Goal: Register for event/course: Sign up to attend an event or enroll in a course

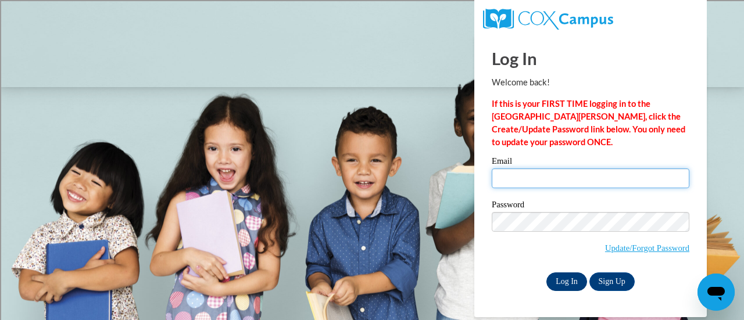
type input "leffdan@sdmfschools.org"
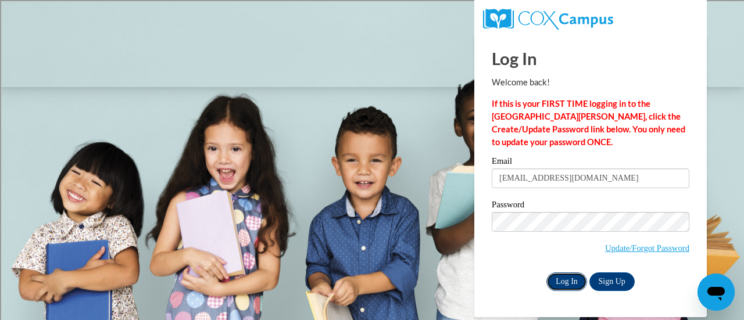
click at [558, 281] on input "Log In" at bounding box center [566, 282] width 41 height 19
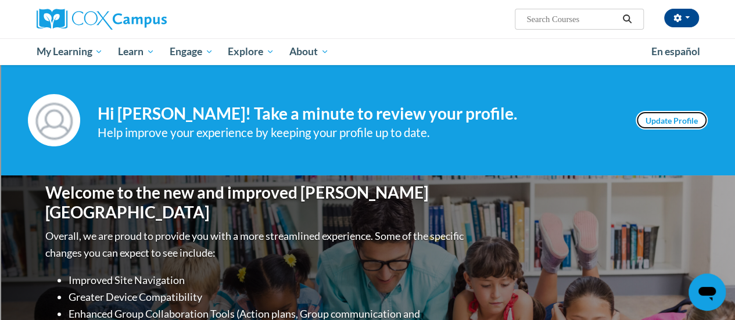
click at [656, 115] on link "Update Profile" at bounding box center [672, 120] width 72 height 19
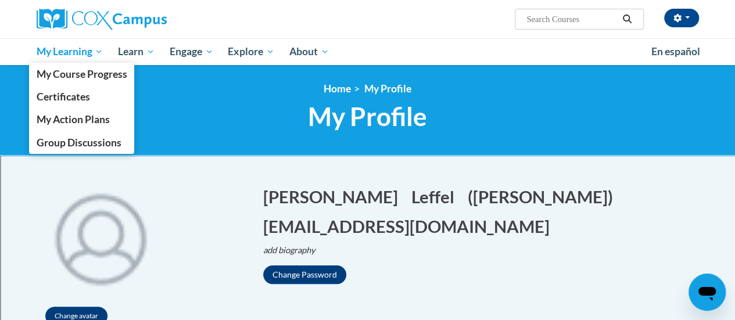
click at [85, 54] on span "My Learning" at bounding box center [69, 52] width 67 height 14
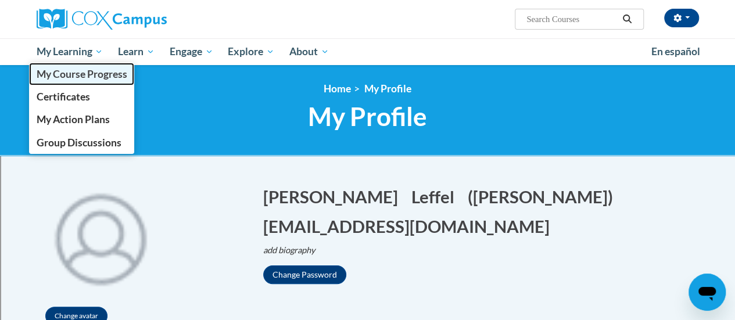
click at [95, 74] on span "My Course Progress" at bounding box center [81, 74] width 91 height 12
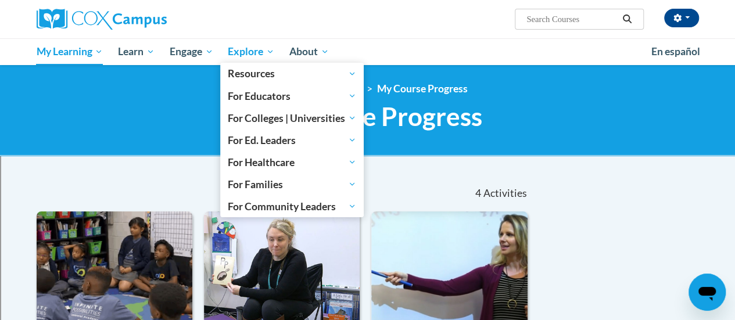
click at [249, 52] on span "Explore" at bounding box center [251, 52] width 46 height 14
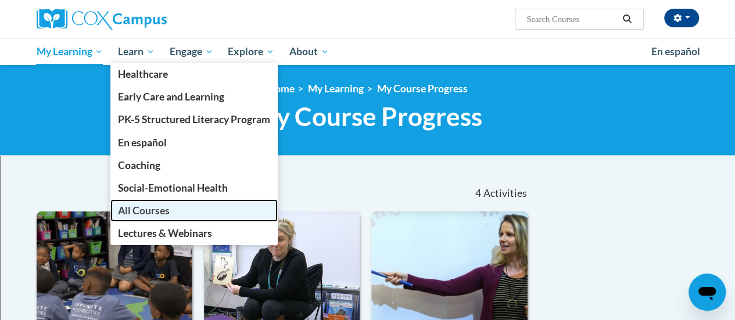
click at [150, 205] on span "All Courses" at bounding box center [144, 211] width 52 height 12
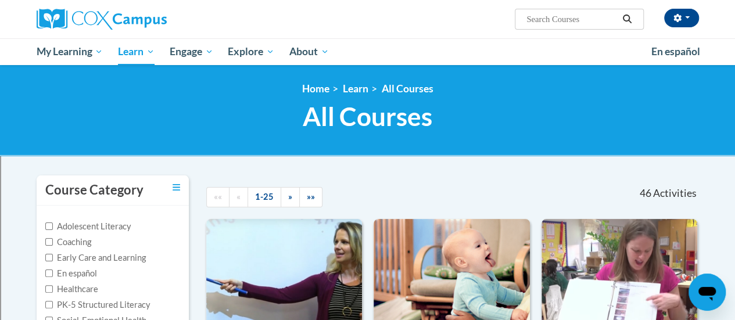
click at [595, 23] on input "Search..." at bounding box center [571, 19] width 93 height 14
type input "oral language is the"
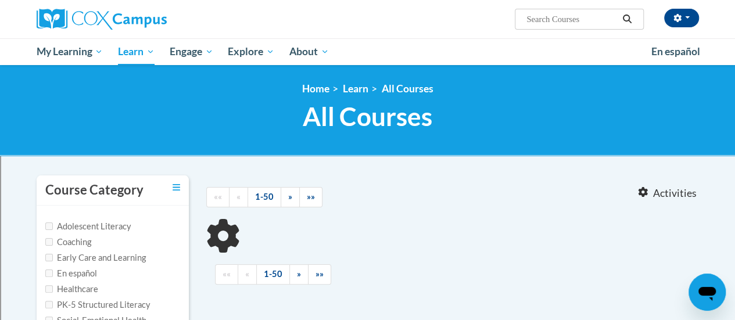
type input "oral language is the"
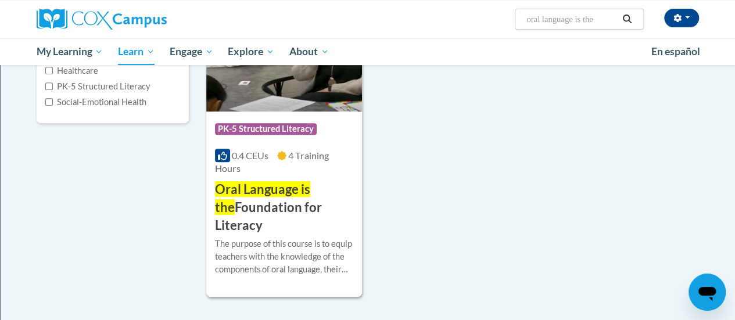
scroll to position [217, 0]
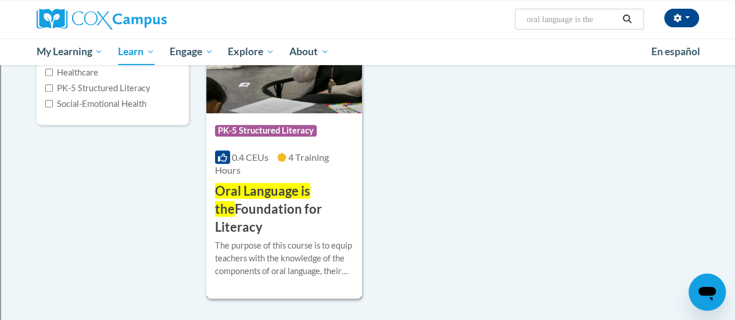
click at [293, 236] on div "More Info Enroll The purpose of this course is to equip teachers with the knowl…" at bounding box center [284, 265] width 156 height 59
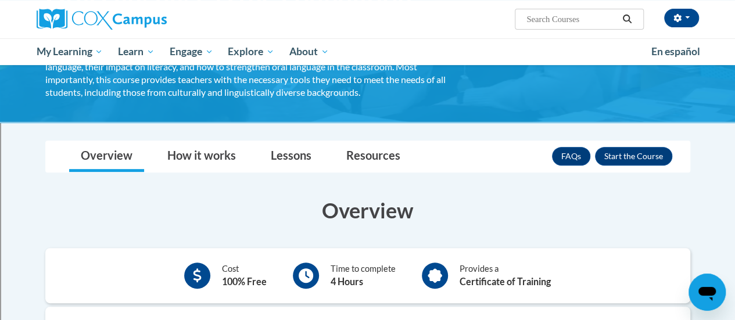
scroll to position [136, 0]
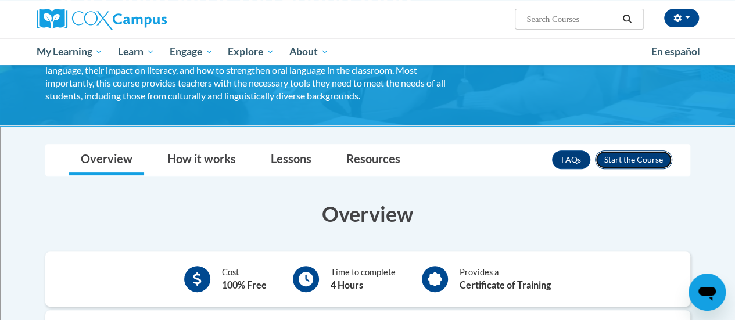
click at [621, 159] on button "Enroll" at bounding box center [633, 160] width 77 height 19
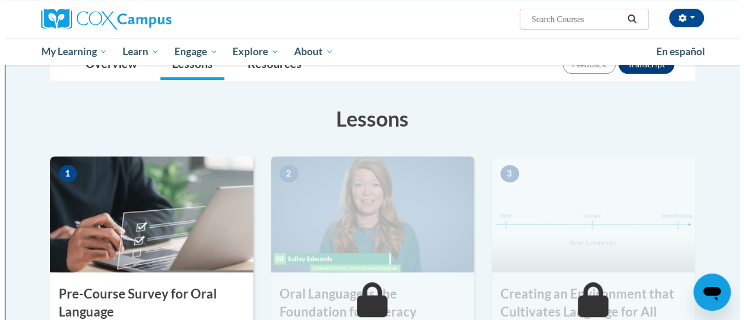
scroll to position [291, 0]
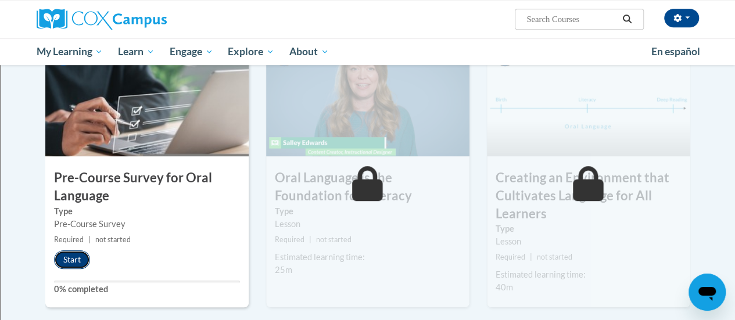
click at [60, 257] on button "Start" at bounding box center [72, 259] width 36 height 19
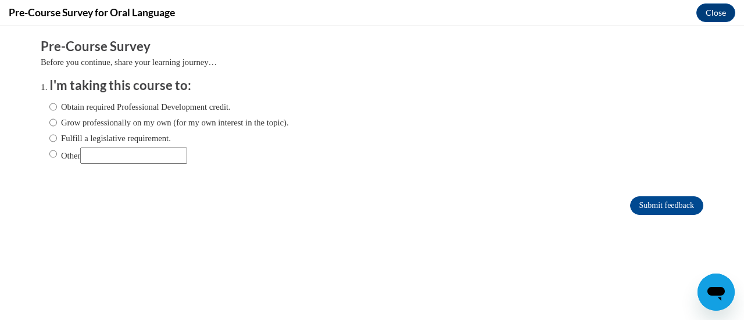
scroll to position [0, 0]
click at [70, 109] on label "Obtain required Professional Development credit." at bounding box center [139, 107] width 181 height 13
click at [57, 109] on input "Obtain required Professional Development credit." at bounding box center [53, 107] width 8 height 13
radio input "true"
click at [659, 201] on input "Submit feedback" at bounding box center [666, 205] width 73 height 19
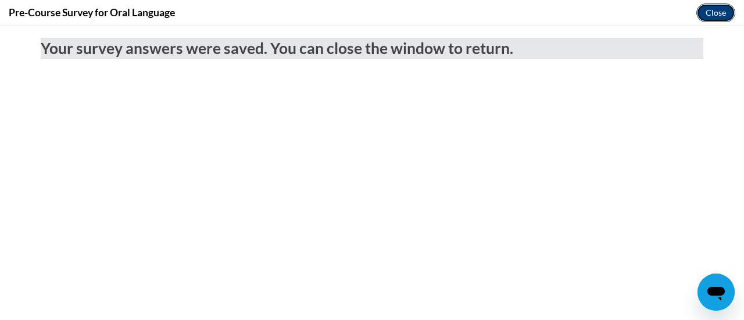
click at [715, 12] on button "Close" at bounding box center [715, 12] width 39 height 19
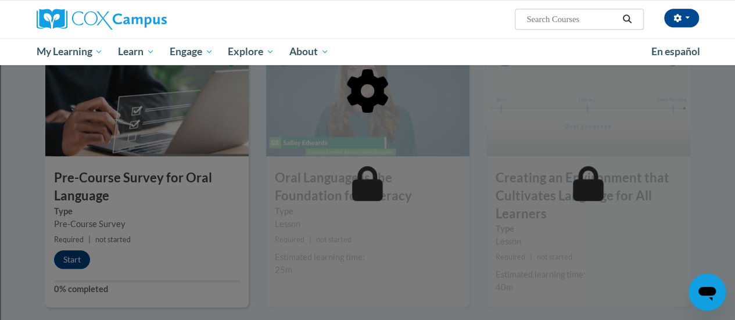
click at [65, 260] on div at bounding box center [367, 150] width 645 height 221
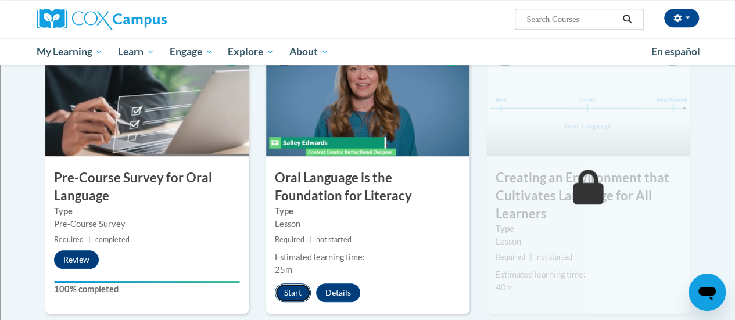
click at [287, 287] on button "Start" at bounding box center [293, 293] width 36 height 19
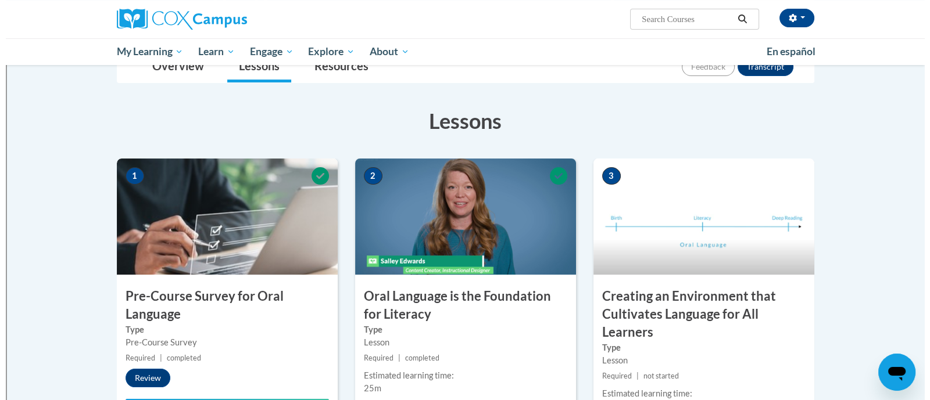
scroll to position [218, 0]
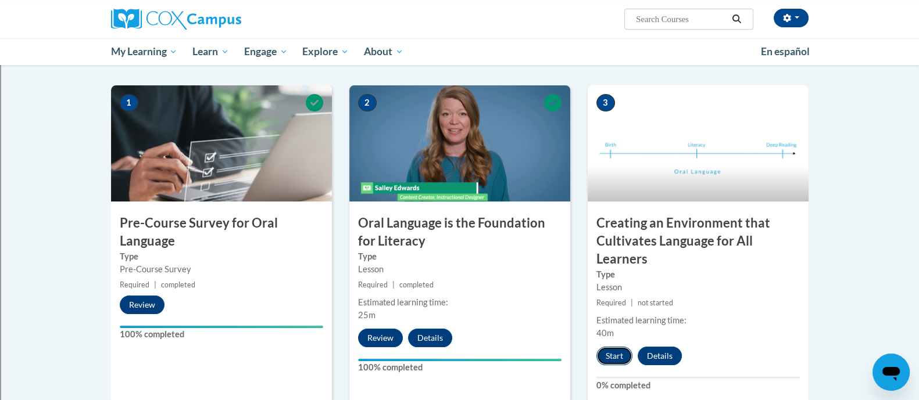
click at [624, 352] on button "Start" at bounding box center [614, 356] width 36 height 19
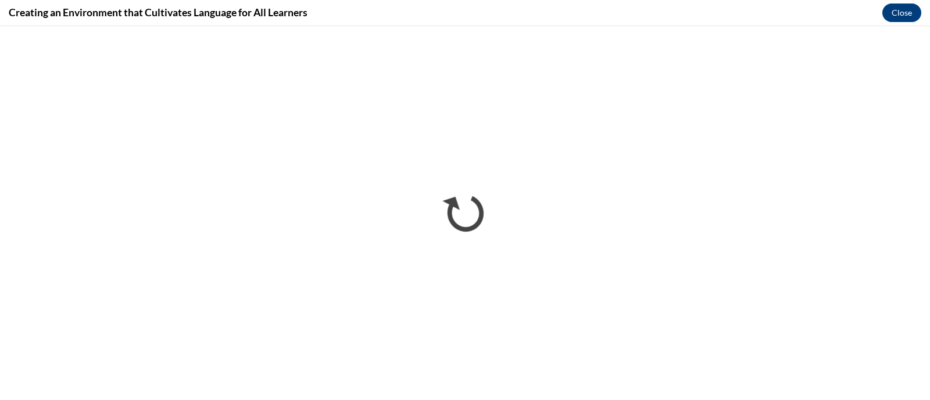
scroll to position [0, 0]
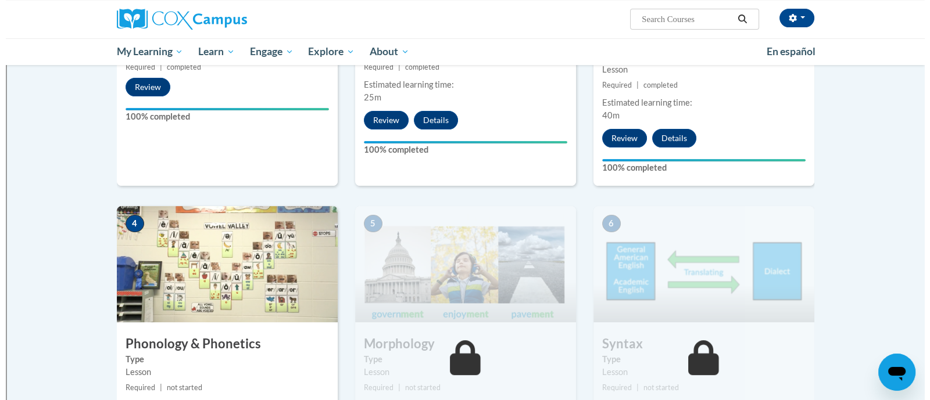
scroll to position [508, 0]
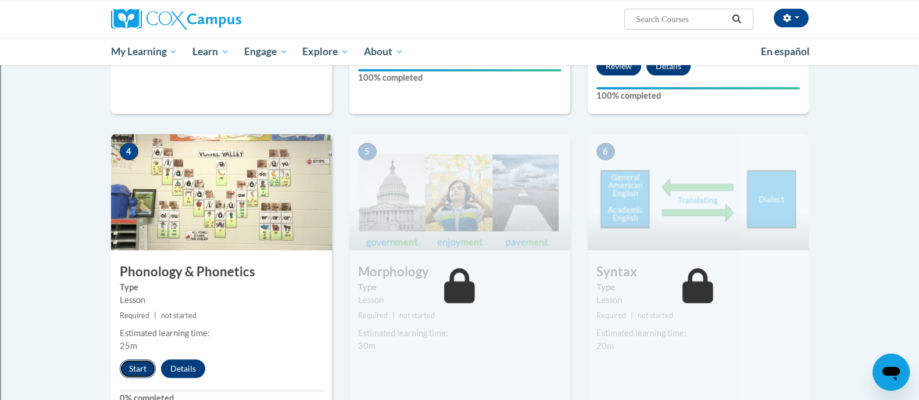
click at [142, 370] on button "Start" at bounding box center [138, 369] width 36 height 19
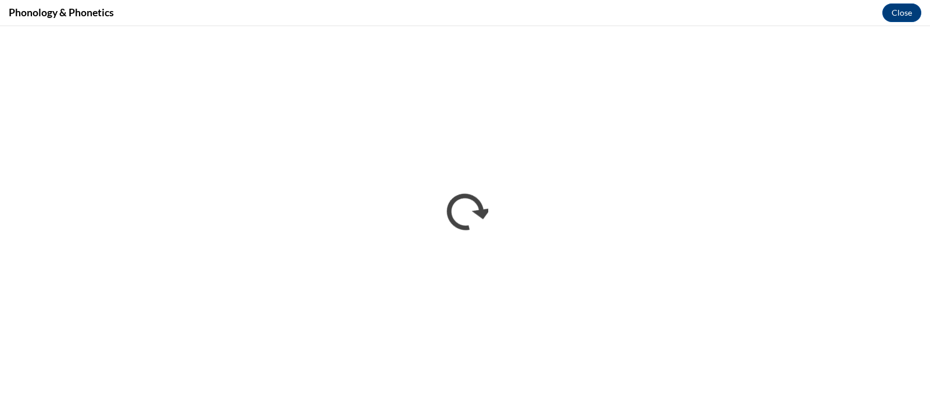
scroll to position [0, 0]
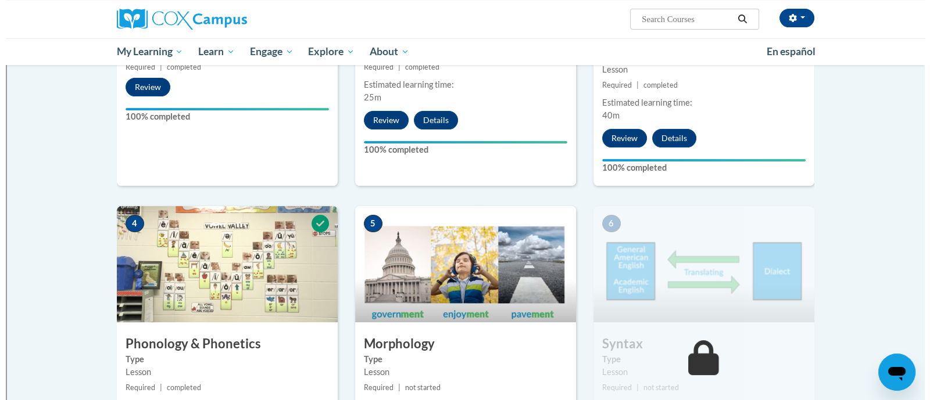
scroll to position [508, 0]
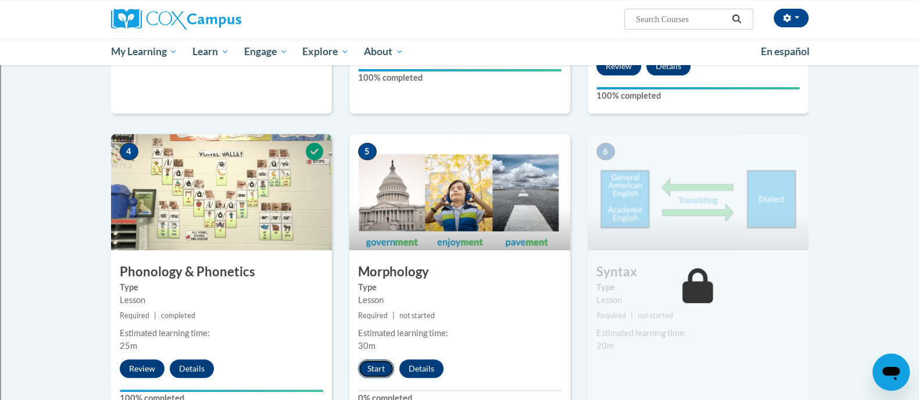
click at [380, 373] on button "Start" at bounding box center [376, 369] width 36 height 19
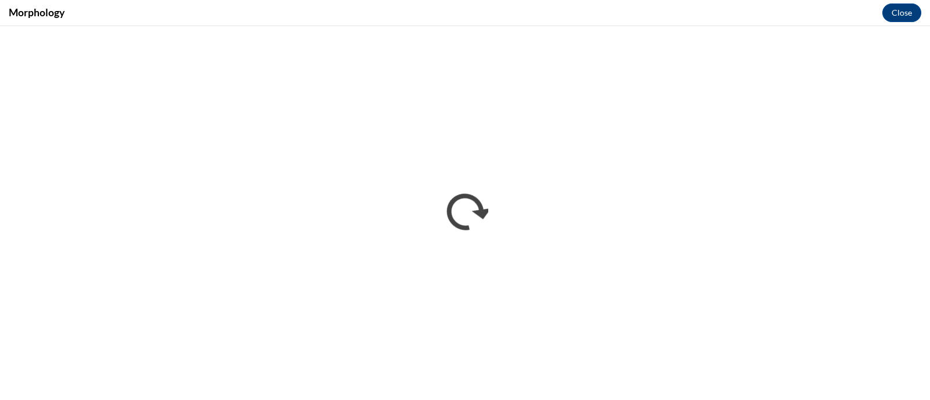
scroll to position [0, 0]
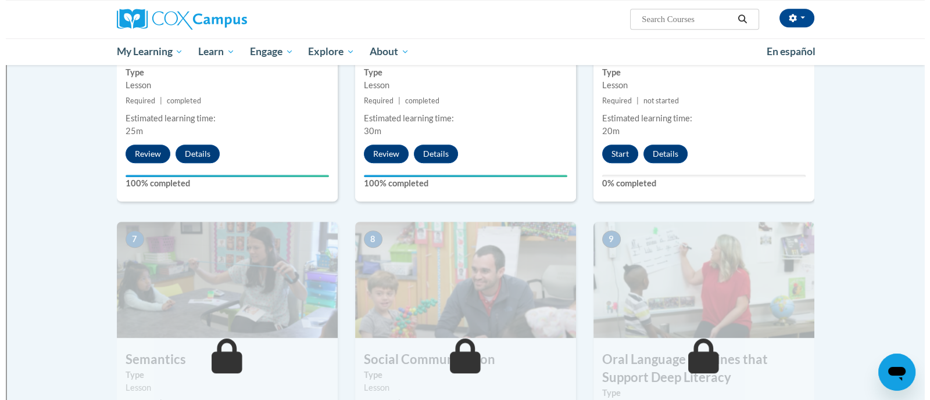
scroll to position [650, 0]
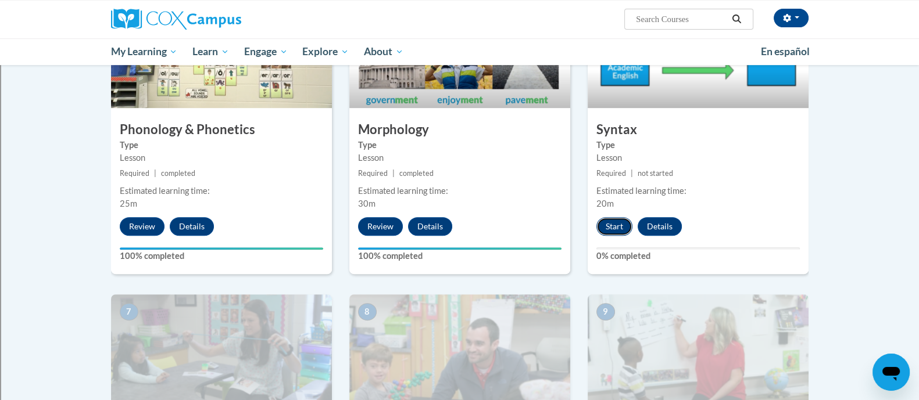
click at [616, 228] on button "Start" at bounding box center [614, 226] width 36 height 19
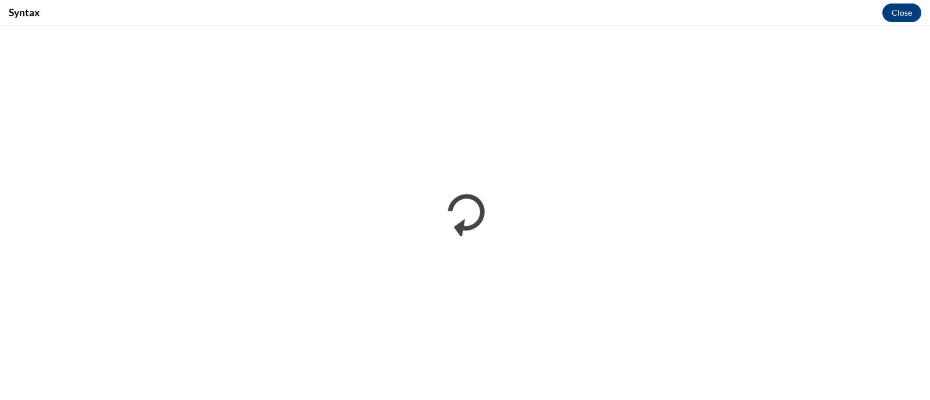
scroll to position [0, 0]
